Goal: Find specific page/section: Find specific page/section

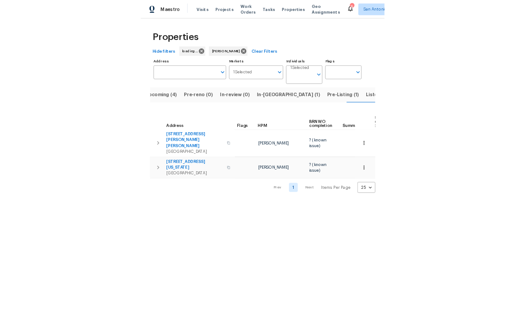
scroll to position [0, 13]
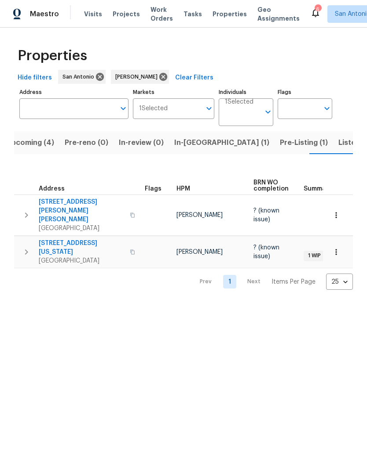
click at [183, 143] on span "In-[GEOGRAPHIC_DATA] (1)" at bounding box center [221, 143] width 95 height 12
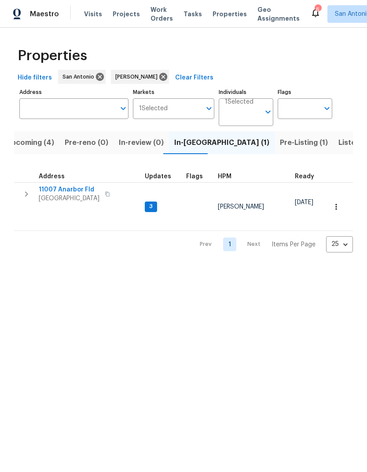
click at [70, 199] on span "[GEOGRAPHIC_DATA]" at bounding box center [69, 198] width 61 height 9
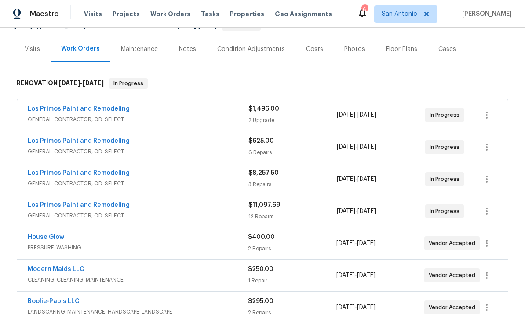
scroll to position [124, 0]
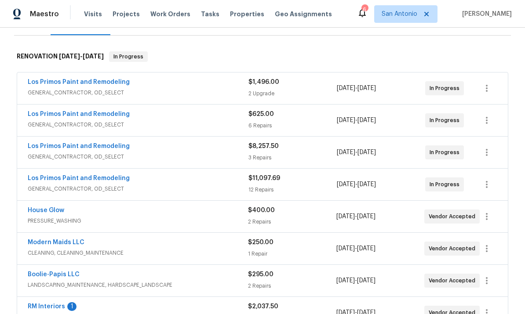
click at [69, 93] on span "GENERAL_CONTRACTOR, OD_SELECT" at bounding box center [138, 92] width 221 height 9
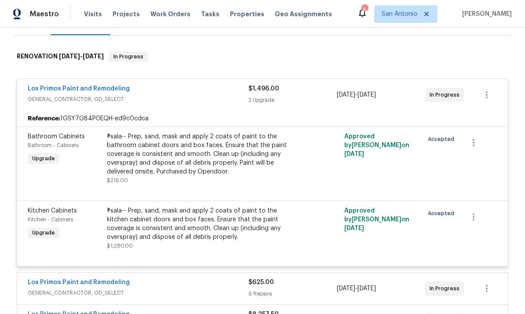
click at [98, 86] on link "Los Primos Paint and Remodeling" at bounding box center [79, 89] width 102 height 6
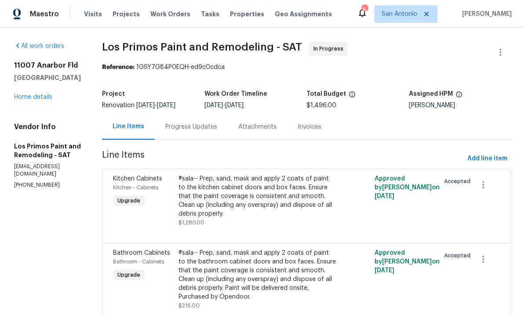
click at [37, 98] on link "Home details" at bounding box center [33, 97] width 38 height 6
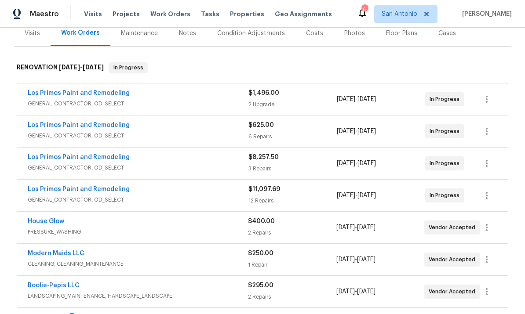
scroll to position [158, 0]
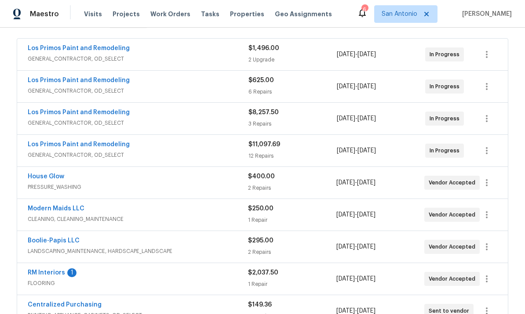
click at [153, 120] on span "GENERAL_CONTRACTOR, OD_SELECT" at bounding box center [138, 123] width 221 height 9
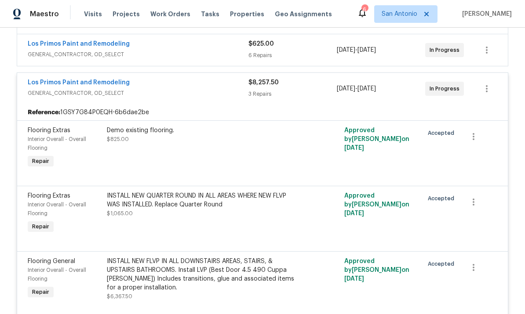
scroll to position [185, 0]
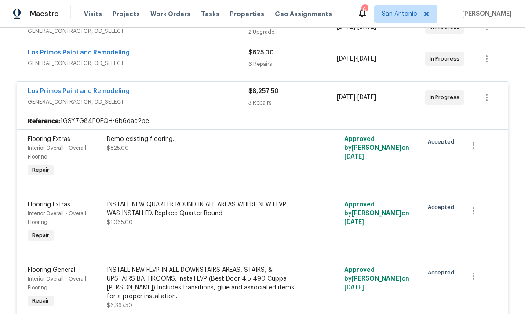
click at [170, 98] on span "GENERAL_CONTRACTOR, OD_SELECT" at bounding box center [138, 102] width 221 height 9
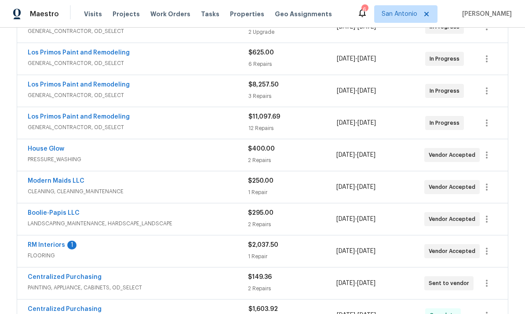
click at [53, 247] on link "RM Interiors" at bounding box center [46, 245] width 37 height 6
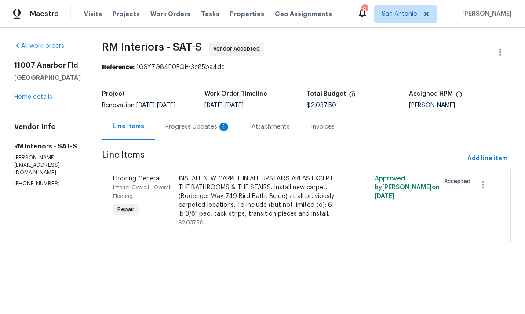
click at [199, 131] on div "Progress Updates 1" at bounding box center [197, 127] width 65 height 9
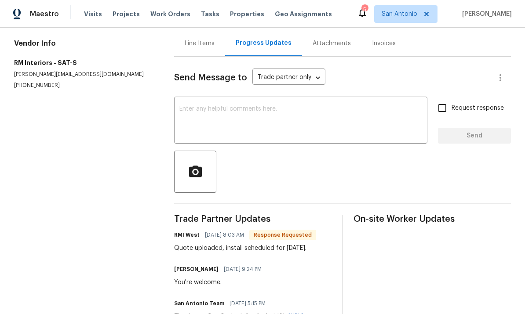
scroll to position [54, 0]
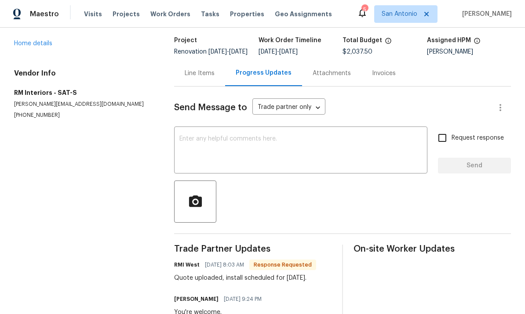
click at [211, 156] on textarea at bounding box center [300, 151] width 243 height 31
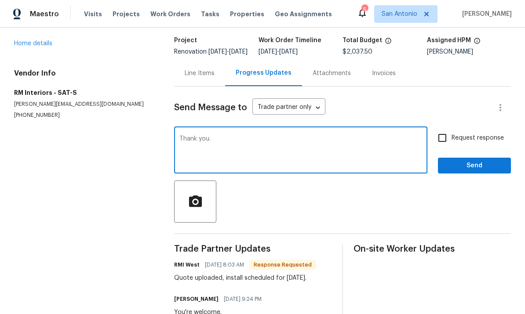
type textarea "Thank you."
click at [366, 160] on span "Send" at bounding box center [474, 165] width 59 height 11
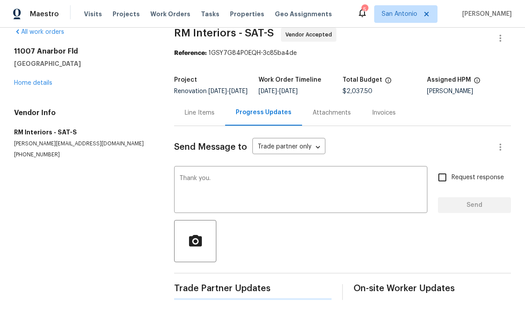
scroll to position [0, 0]
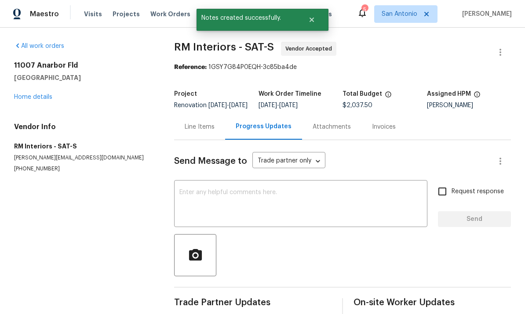
click at [28, 84] on div "All work orders 11007 Anarbor Fld San Antonio, TX 78254 Home details Vendor Inf…" at bounding box center [83, 107] width 139 height 131
click at [27, 94] on link "Home details" at bounding box center [33, 97] width 38 height 6
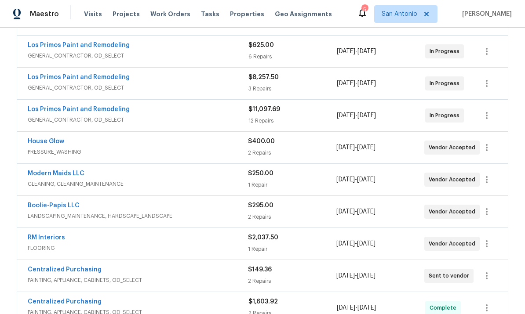
scroll to position [217, 0]
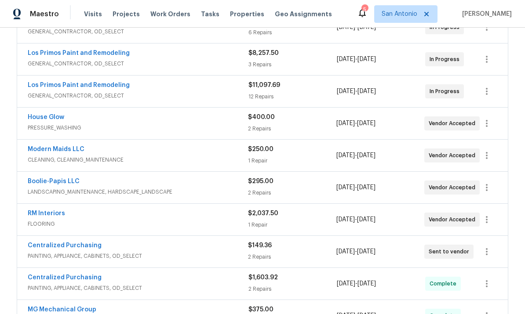
click at [81, 209] on div "RM Interiors" at bounding box center [138, 214] width 220 height 11
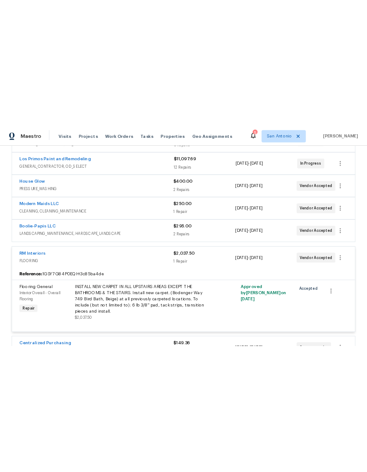
scroll to position [256, 0]
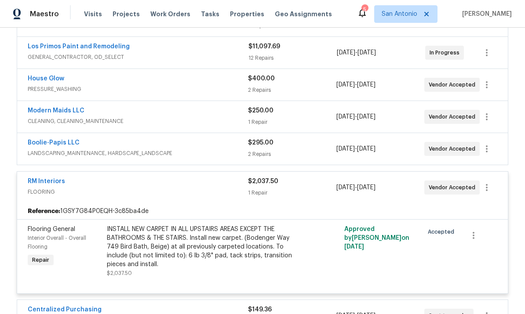
click at [149, 177] on div "RM Interiors" at bounding box center [138, 182] width 220 height 11
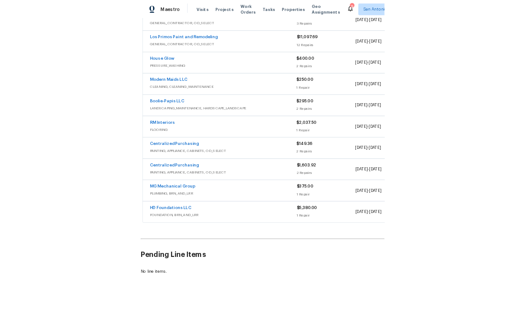
scroll to position [213, 0]
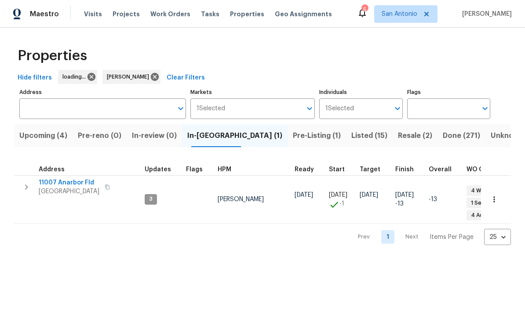
click at [49, 140] on span "Upcoming (4)" at bounding box center [43, 136] width 48 height 12
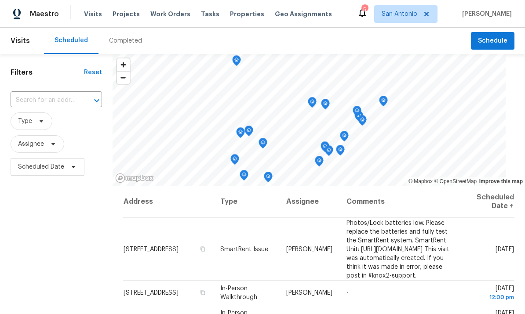
click at [230, 17] on span "Properties" at bounding box center [247, 14] width 34 height 9
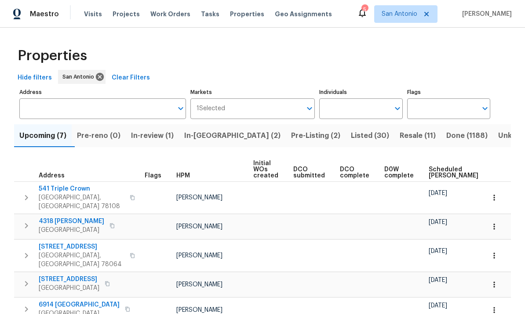
click at [210, 131] on span "In-[GEOGRAPHIC_DATA] (2)" at bounding box center [232, 136] width 96 height 12
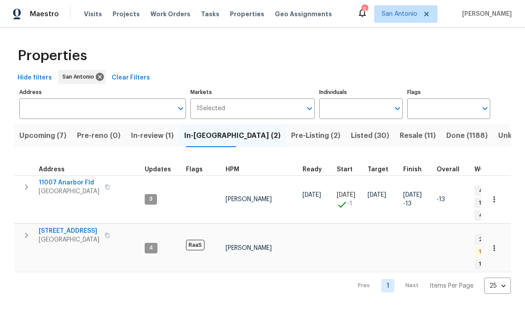
click at [291, 134] on span "Pre-Listing (2)" at bounding box center [315, 136] width 49 height 12
